Goal: Transaction & Acquisition: Obtain resource

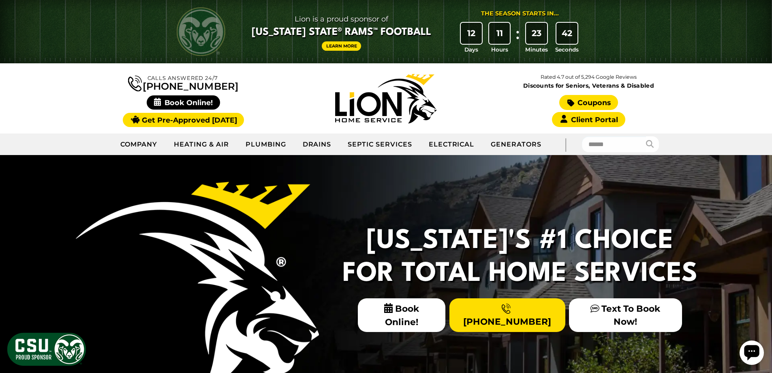
click at [603, 104] on link "Coupons" at bounding box center [589, 102] width 58 height 15
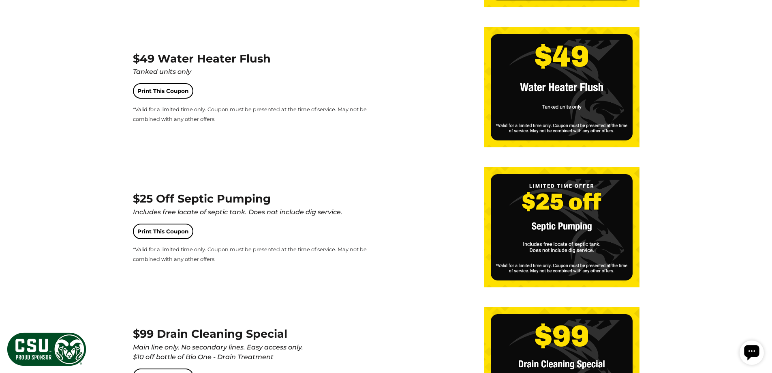
scroll to position [1014, 0]
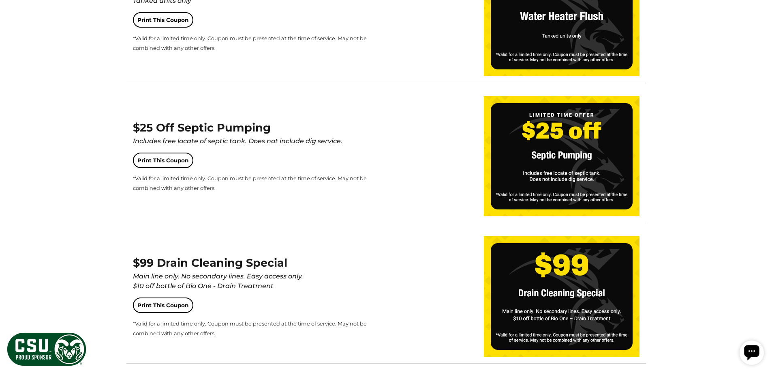
click at [27, 98] on body "Lion is a proud sponsor of [US_STATE] State® Rams™ Football Learn More The Seas…" at bounding box center [386, 164] width 772 height 2356
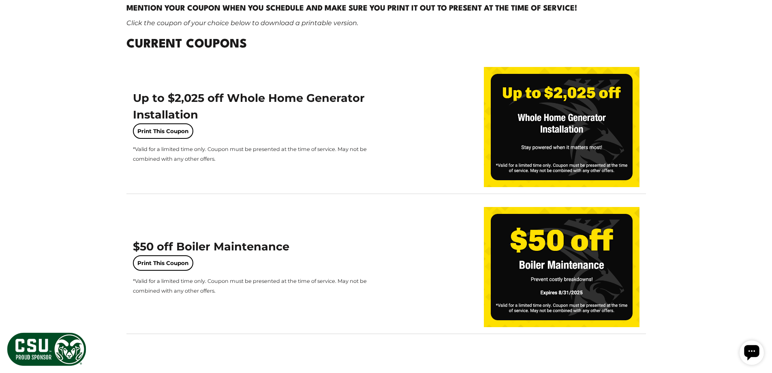
scroll to position [0, 0]
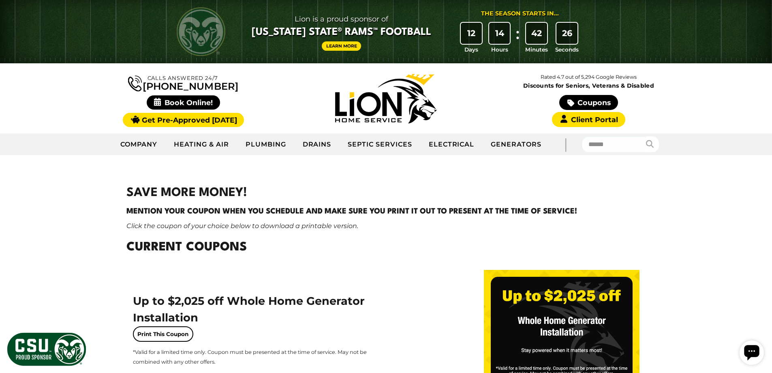
click at [356, 108] on img at bounding box center [385, 98] width 101 height 49
